Goal: Unclear

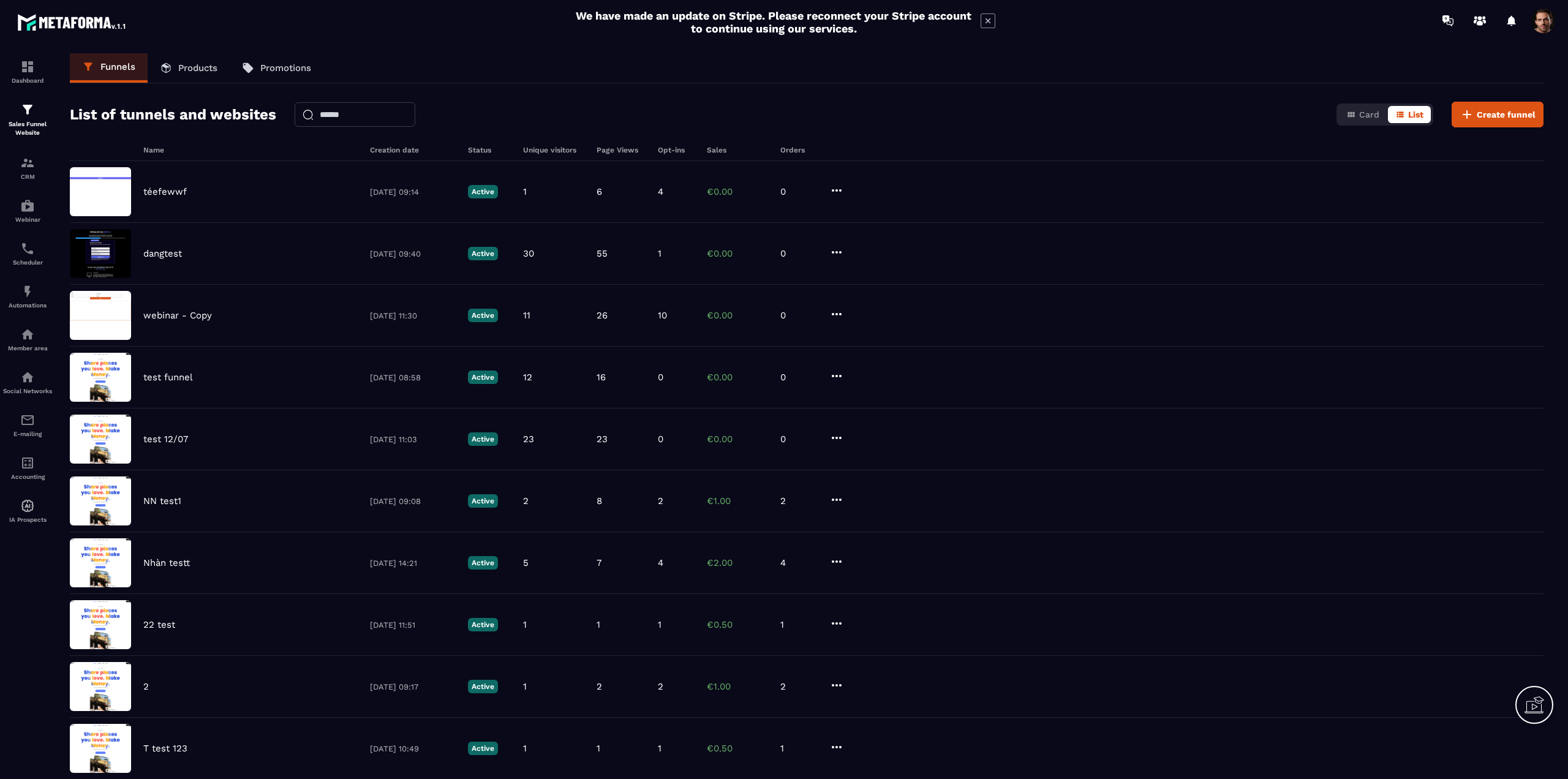
click at [190, 194] on div "téefewwf" at bounding box center [251, 192] width 215 height 11
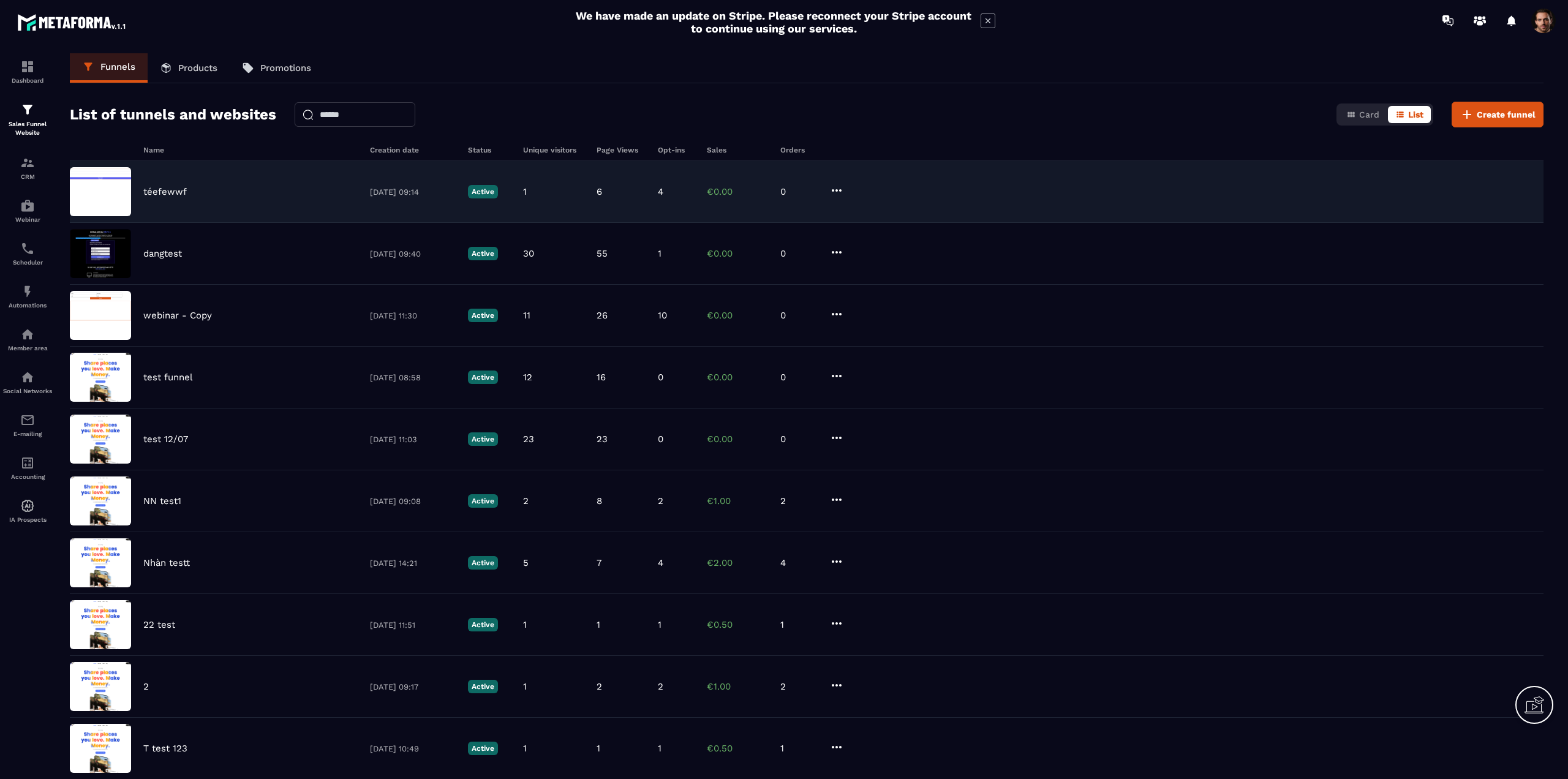
click at [174, 192] on p "téefewwf" at bounding box center [165, 192] width 44 height 11
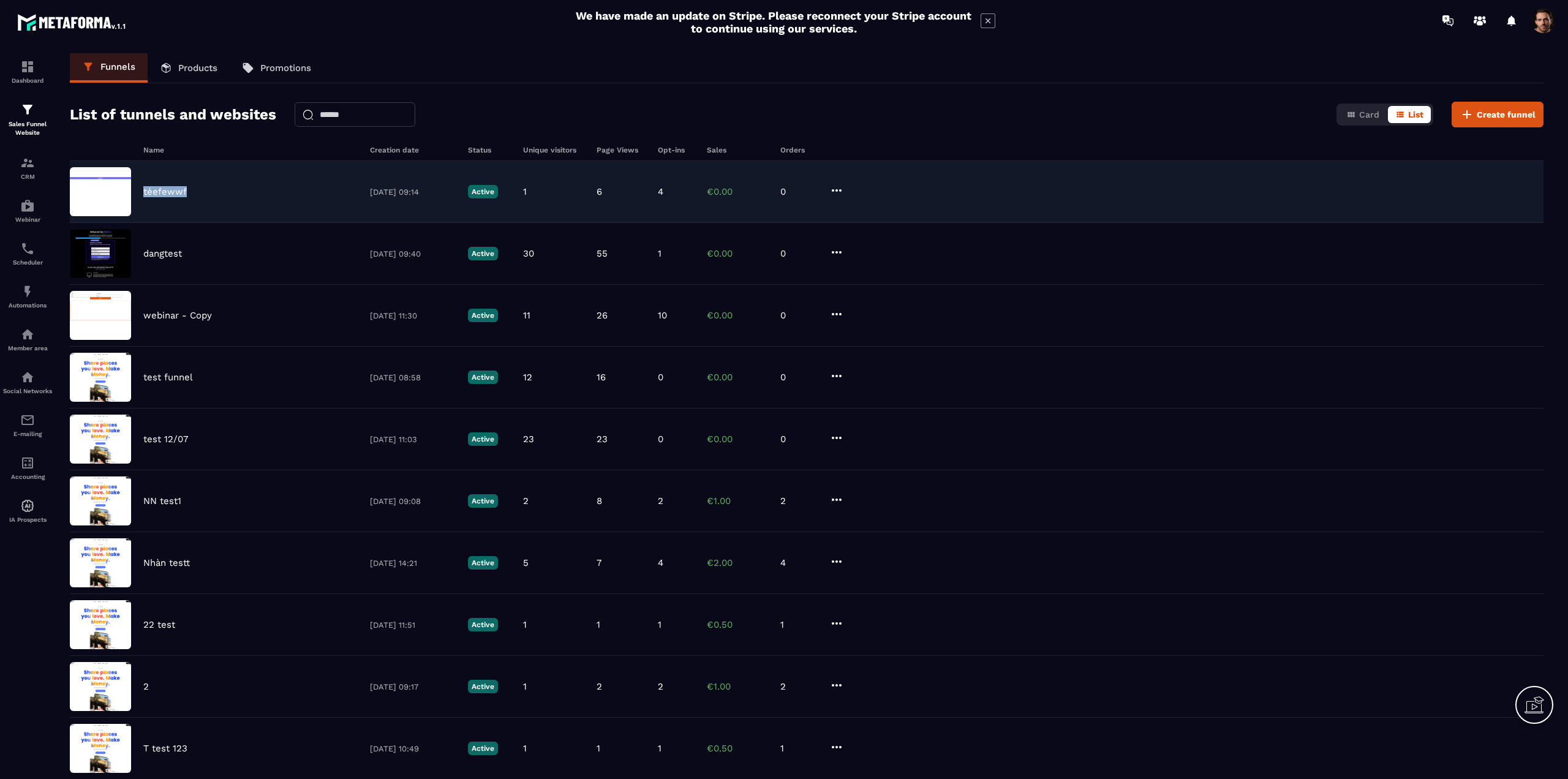
click at [174, 192] on p "téefewwf" at bounding box center [165, 192] width 44 height 11
click at [324, 191] on div "téefewwf" at bounding box center [251, 192] width 215 height 11
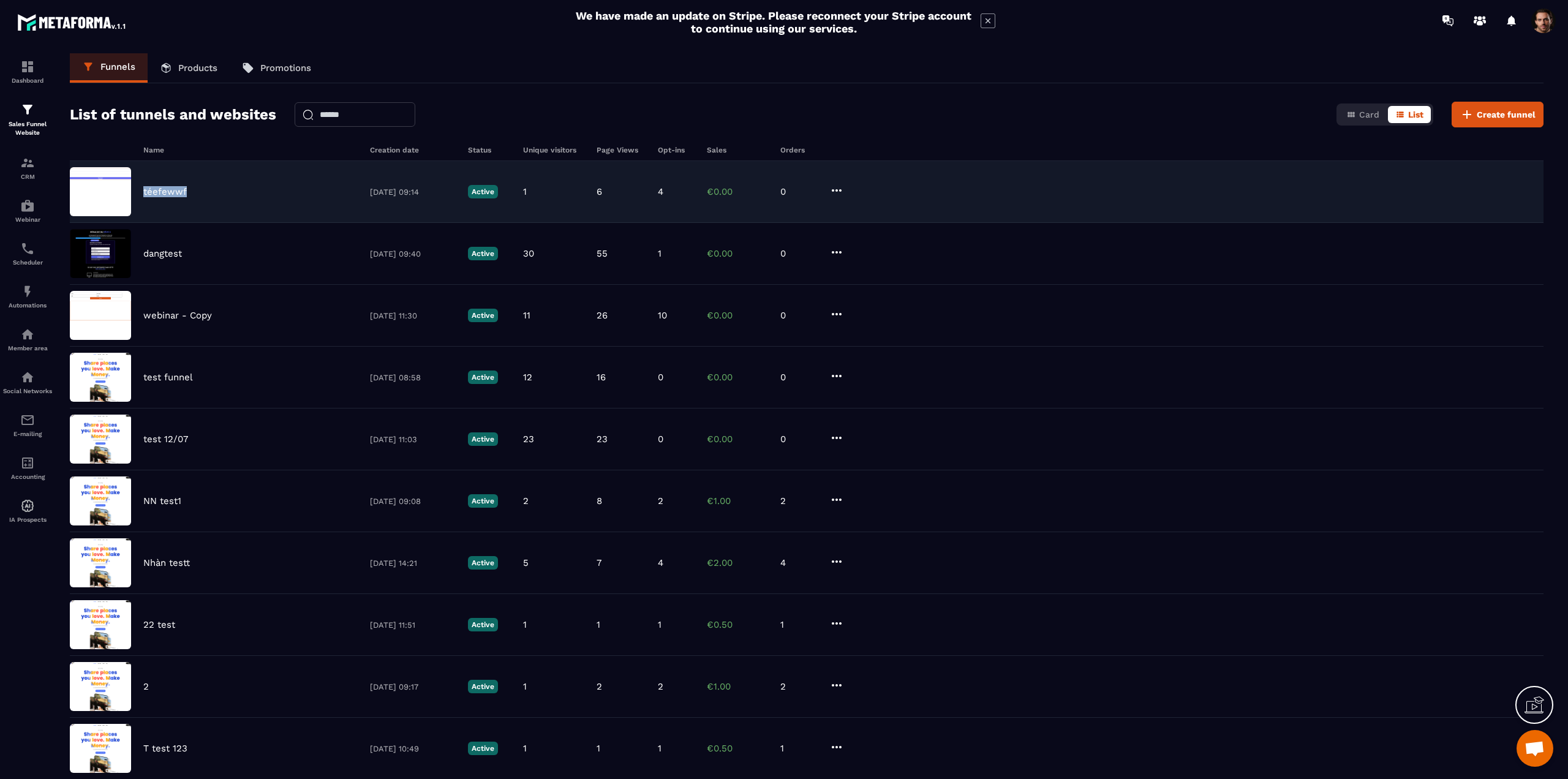
click at [324, 191] on div "téefewwf" at bounding box center [251, 192] width 215 height 11
click at [191, 187] on div "téefewwf" at bounding box center [251, 192] width 215 height 11
click at [81, 189] on img at bounding box center [100, 192] width 61 height 49
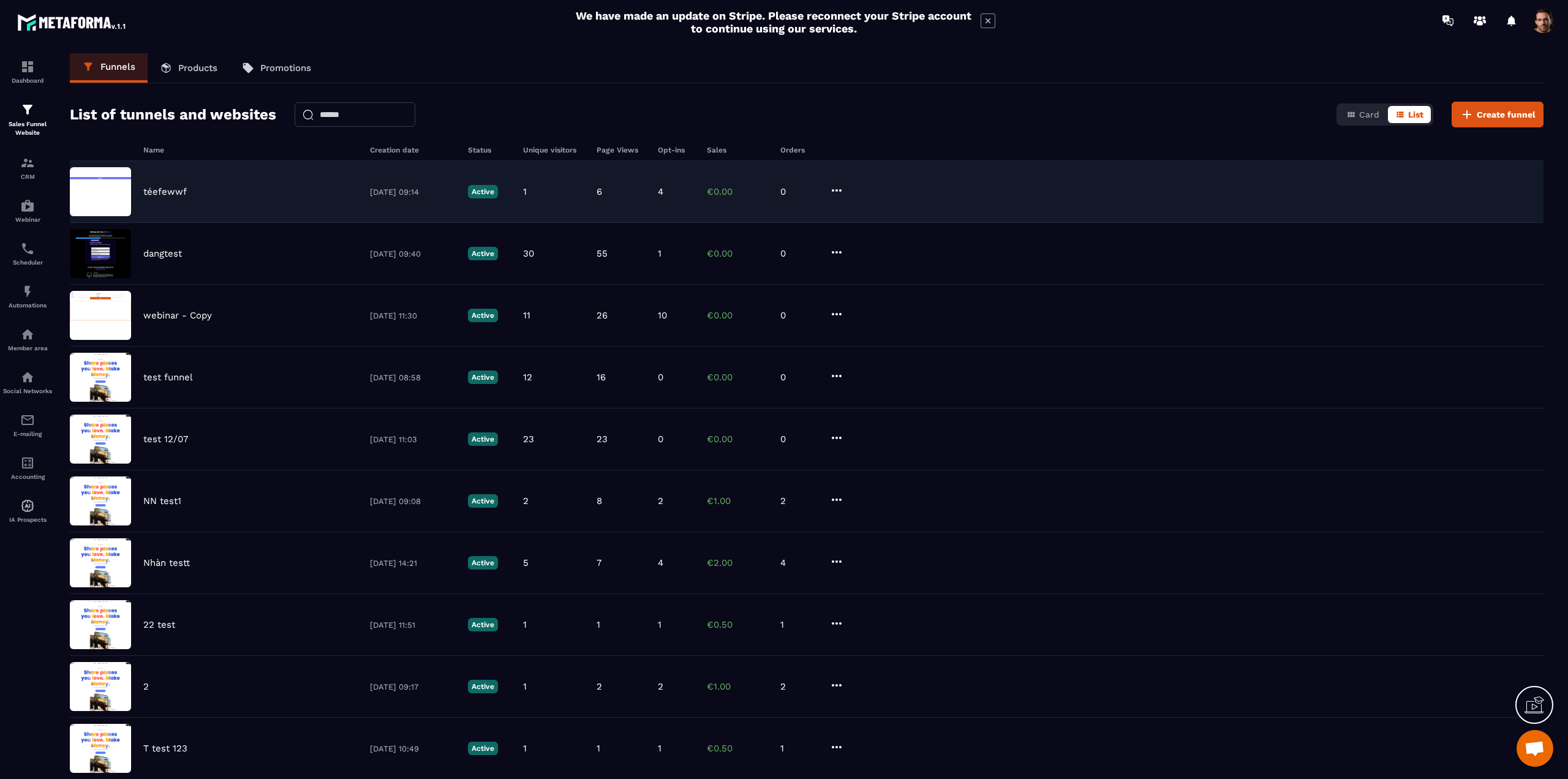
click at [172, 190] on p "téefewwf" at bounding box center [165, 192] width 44 height 11
click at [386, 191] on div "téefewwf [DATE] 09:14 Active 1 6 4 €0.00 0" at bounding box center [807, 192] width 1474 height 62
